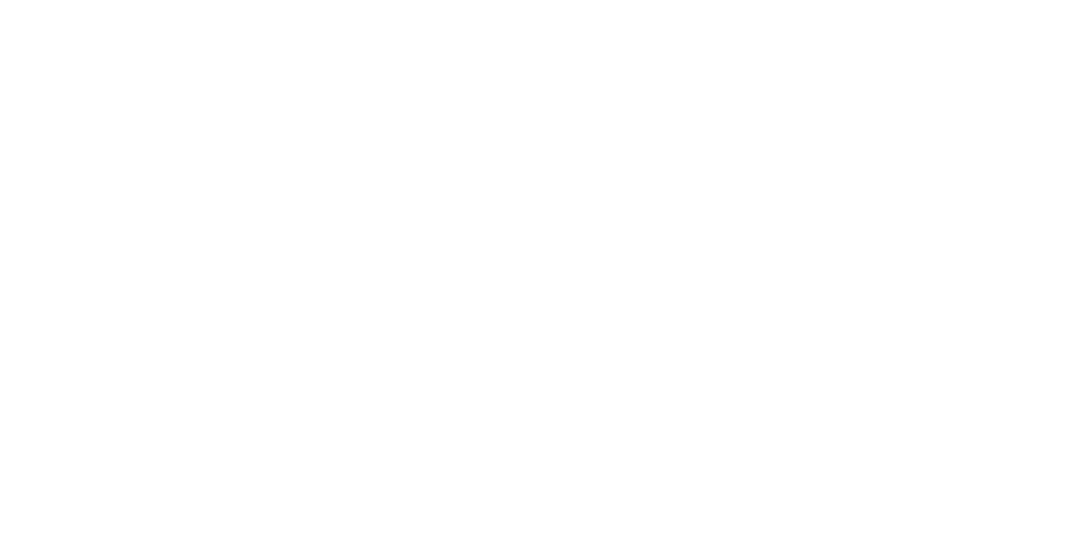
scroll to position [149, 0]
